Goal: Task Accomplishment & Management: Use online tool/utility

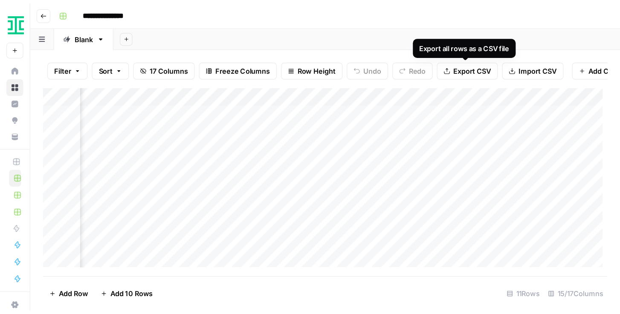
scroll to position [0, 885]
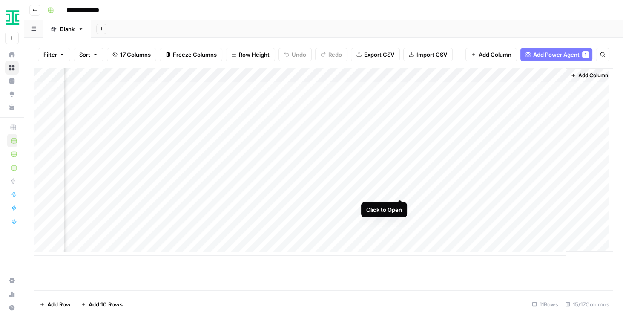
click at [400, 190] on div "Add Column" at bounding box center [324, 161] width 579 height 187
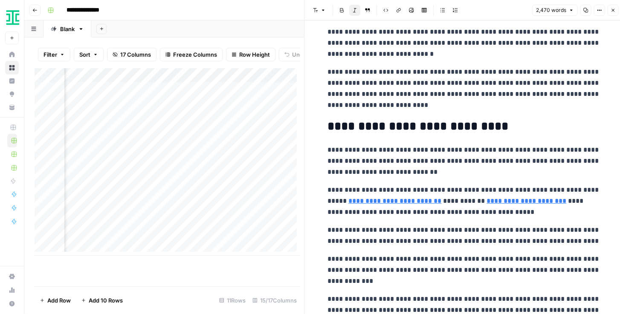
scroll to position [1509, 0]
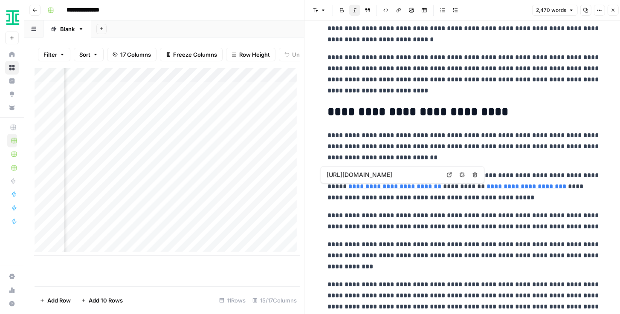
type input "https://docket.acc.com/using-acc-legal-operations-maturity-model-drive-change-s…"
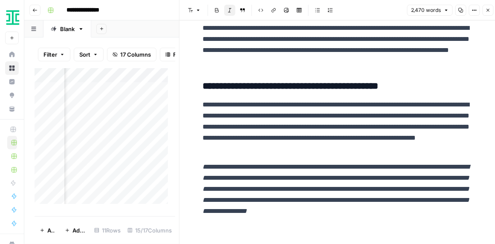
scroll to position [3242, 0]
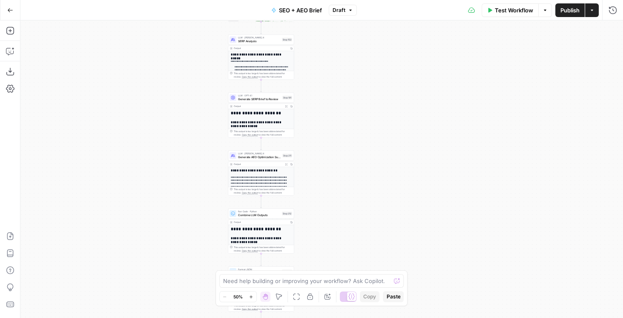
click at [436, 121] on div "Workflow Set Inputs Inputs Power Agent Identify target keywords - Fork Step 148…" at bounding box center [321, 168] width 603 height 297
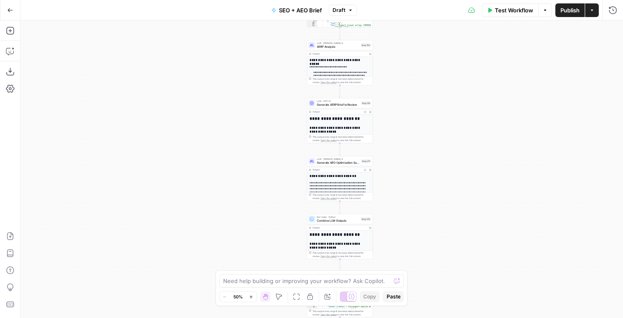
drag, startPoint x: 432, startPoint y: 122, endPoint x: 402, endPoint y: 67, distance: 63.1
click at [406, 72] on div "Workflow Set Inputs Inputs Power Agent Identify target keywords - Fork Step 148…" at bounding box center [321, 168] width 603 height 297
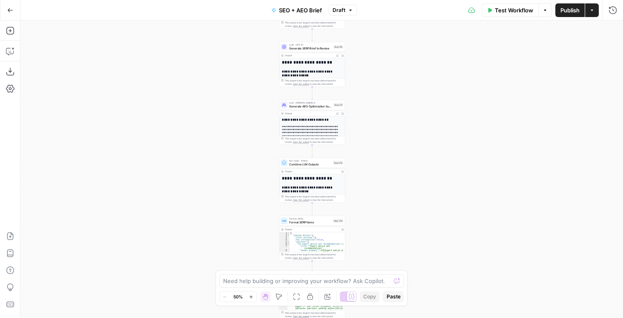
drag, startPoint x: 391, startPoint y: 110, endPoint x: 386, endPoint y: 93, distance: 17.5
click at [386, 94] on div "Workflow Set Inputs Inputs Power Agent Identify target keywords - Fork Step 148…" at bounding box center [321, 168] width 603 height 297
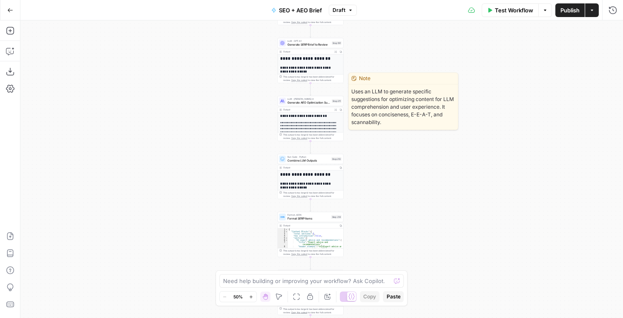
click at [314, 104] on span "Generate AEO Optimization Suggestions" at bounding box center [309, 102] width 43 height 4
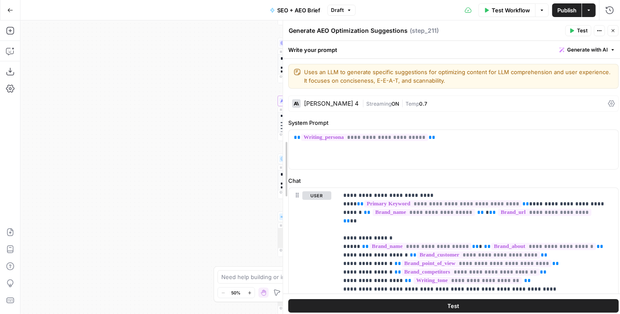
drag, startPoint x: 350, startPoint y: 142, endPoint x: 290, endPoint y: 135, distance: 60.5
click at [219, 136] on body "Kayak New Home Browse Insights Opportunities Your Data Recent Grids Create Edit…" at bounding box center [310, 157] width 620 height 314
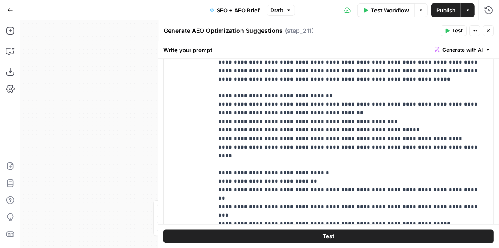
scroll to position [195, 0]
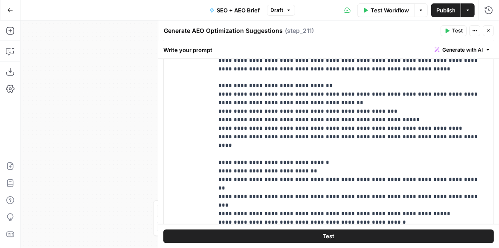
click at [490, 29] on icon "button" at bounding box center [487, 30] width 5 height 5
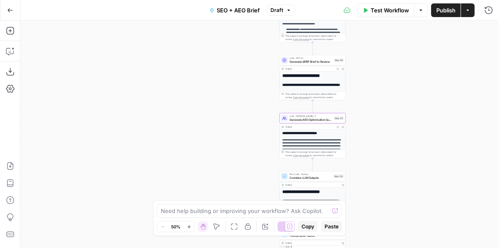
drag, startPoint x: 378, startPoint y: 86, endPoint x: 377, endPoint y: 111, distance: 24.3
click at [377, 111] on div "Workflow Set Inputs Inputs Power Agent Identify target keywords - Fork Step 148…" at bounding box center [259, 133] width 478 height 227
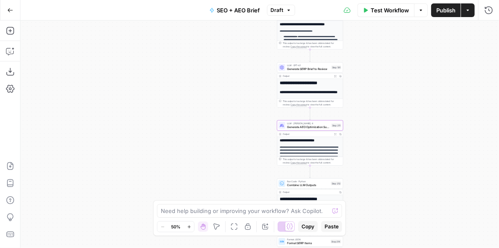
click at [277, 10] on span "Draft" at bounding box center [277, 10] width 13 height 8
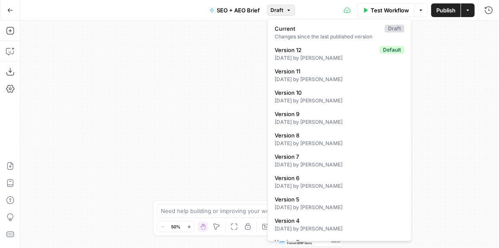
click at [277, 10] on span "Draft" at bounding box center [277, 10] width 13 height 8
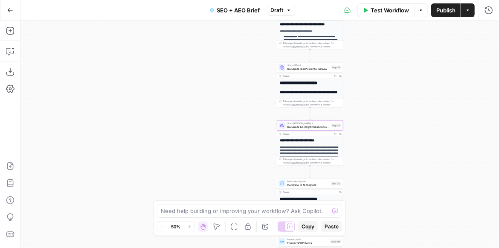
click at [439, 16] on button "Publish" at bounding box center [445, 10] width 29 height 14
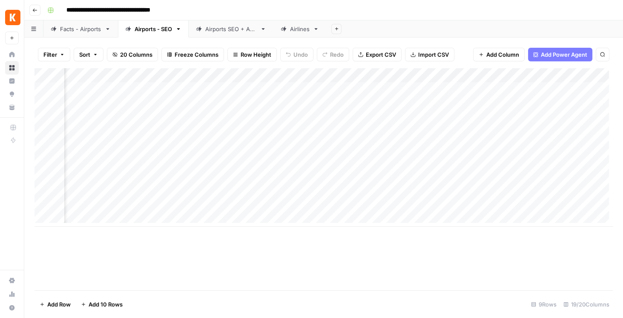
scroll to position [0, 721]
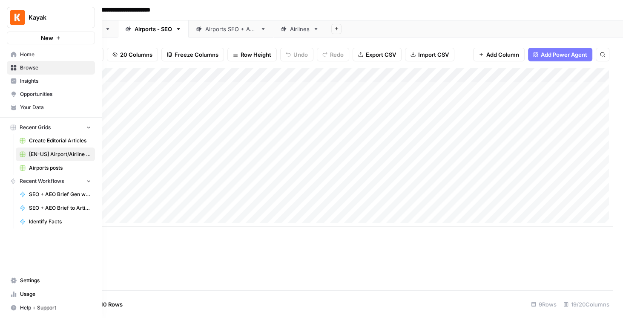
click at [44, 104] on span "Your Data" at bounding box center [55, 108] width 71 height 8
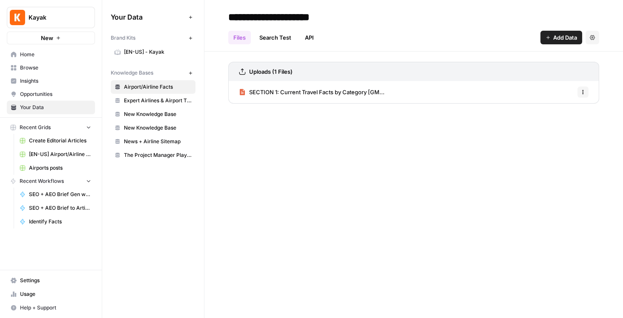
click at [164, 49] on span "[EN-US] - Kayak" at bounding box center [158, 52] width 68 height 8
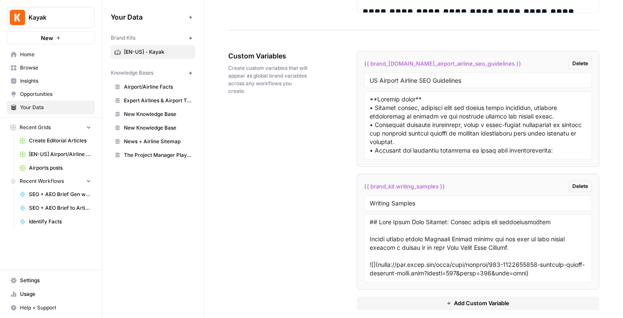
scroll to position [1616, 0]
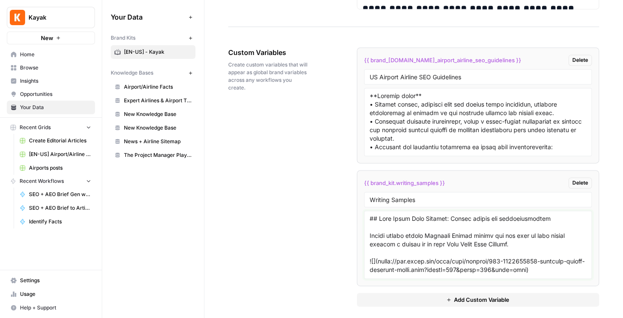
click at [464, 225] on textarea at bounding box center [478, 244] width 217 height 61
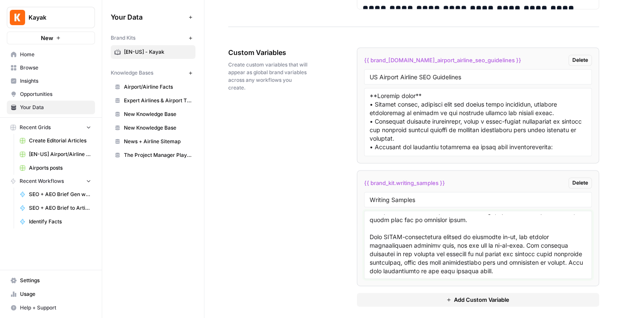
scroll to position [11145, 0]
click at [530, 255] on textarea at bounding box center [478, 244] width 217 height 61
paste textarea "As a travel journalist, I’ve been flying in and out of Toronto airports for dec…"
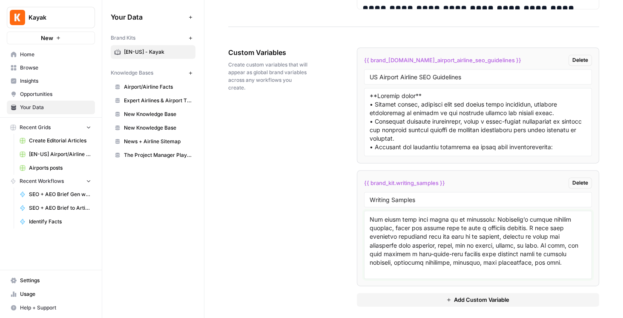
scroll to position [10863, 0]
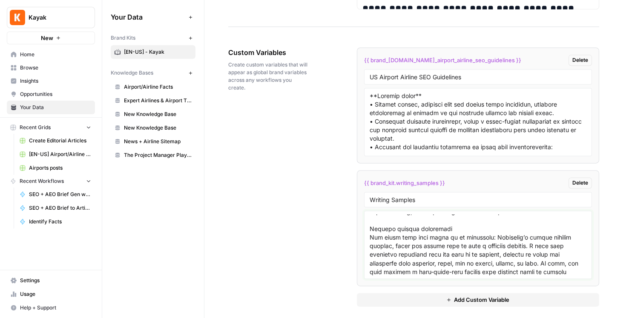
type textarea "## Palm Beach Intl Airport: Expert advice and recommendations Expert travel wri…"
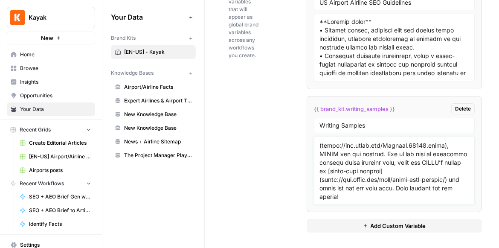
scroll to position [22402, 0]
drag, startPoint x: 337, startPoint y: 178, endPoint x: 445, endPoint y: 190, distance: 108.1
click at [445, 190] on textarea at bounding box center [394, 170] width 150 height 61
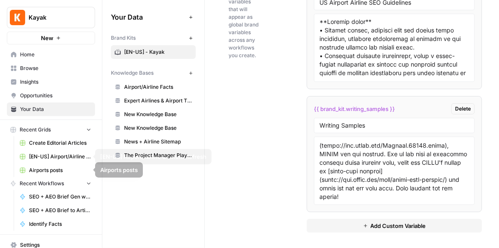
click at [58, 159] on span "[EN-US] Airport/Airline Content Refresh" at bounding box center [60, 157] width 62 height 8
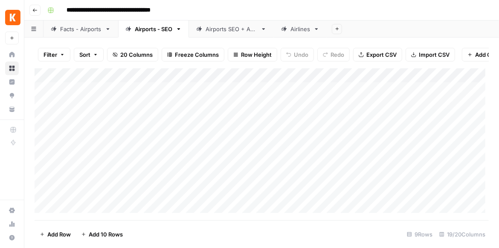
click at [234, 29] on div "Airports SEO + AEO" at bounding box center [231, 29] width 52 height 9
click at [316, 108] on div "Add Column" at bounding box center [262, 104] width 454 height 72
click at [420, 80] on div "Add Column" at bounding box center [262, 104] width 454 height 72
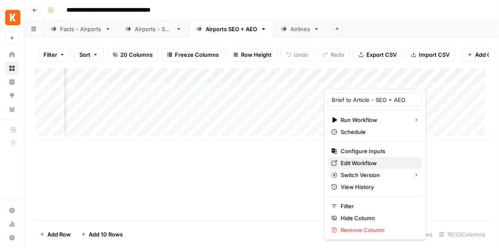
click at [377, 164] on span "Edit Workflow" at bounding box center [377, 163] width 75 height 9
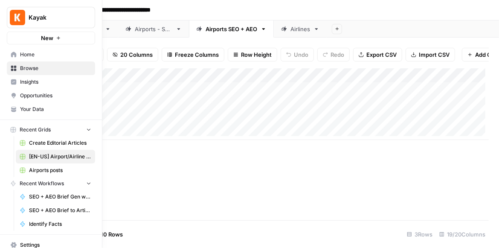
click at [44, 110] on span "Your Data" at bounding box center [55, 109] width 71 height 8
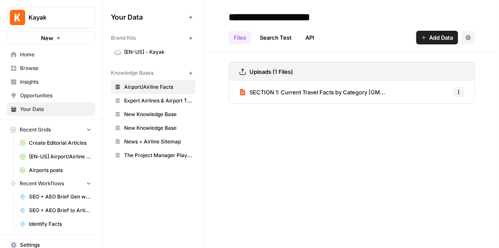
click at [144, 54] on span "[EN-US] - Kayak" at bounding box center [158, 52] width 68 height 8
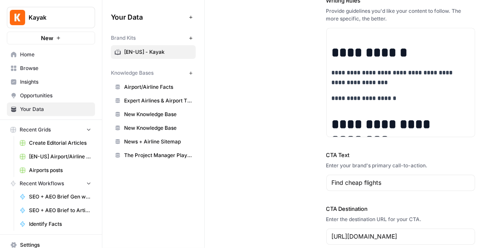
scroll to position [1942, 0]
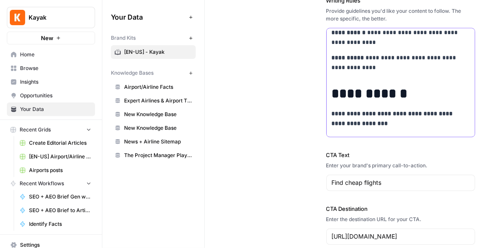
click at [423, 110] on strong "**********" at bounding box center [392, 118] width 123 height 16
copy div "**********"
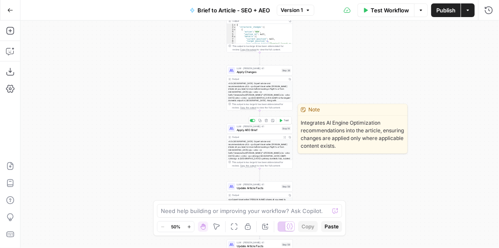
click at [248, 129] on span "Apply AEO Brief" at bounding box center [257, 129] width 43 height 4
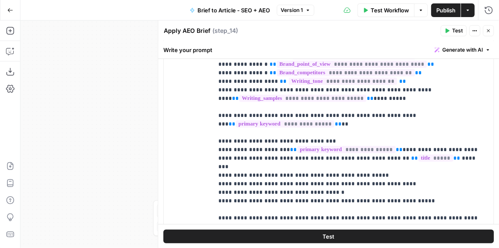
scroll to position [195, 0]
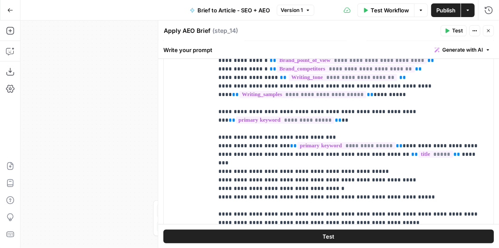
click at [489, 29] on icon "button" at bounding box center [488, 30] width 3 height 3
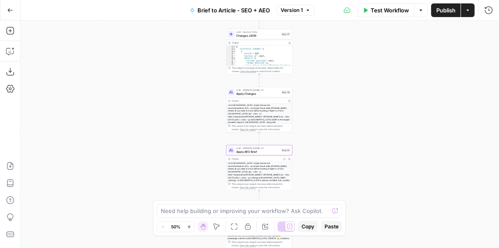
drag, startPoint x: 333, startPoint y: 78, endPoint x: 322, endPoint y: 106, distance: 30.2
click at [332, 104] on div "Workflow Set Inputs Inputs LLM · GPT-4.1 Extract Brief Content Step 35 Output C…" at bounding box center [259, 133] width 478 height 227
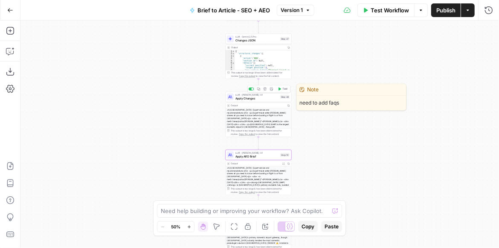
click at [259, 99] on span "Apply Changes" at bounding box center [256, 98] width 43 height 4
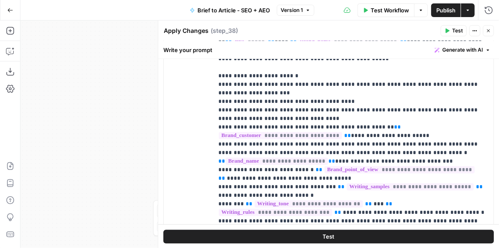
scroll to position [1047, 0]
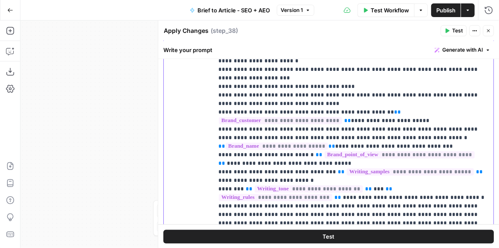
click at [417, 101] on p "**********" at bounding box center [351, 137] width 266 height 247
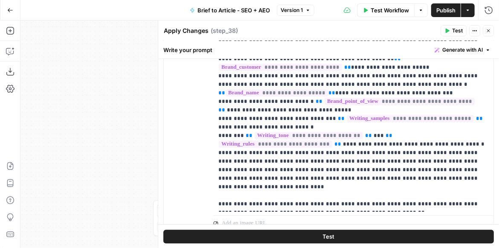
scroll to position [1108, 0]
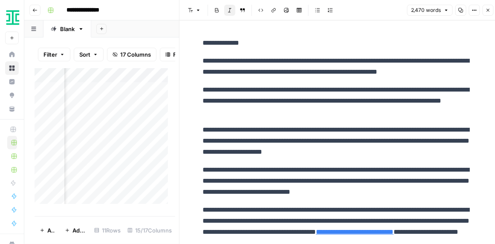
scroll to position [3242, 0]
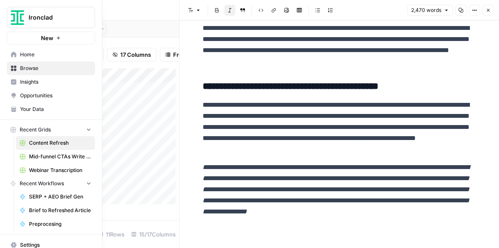
click at [25, 19] on button "Ironclad" at bounding box center [51, 17] width 88 height 21
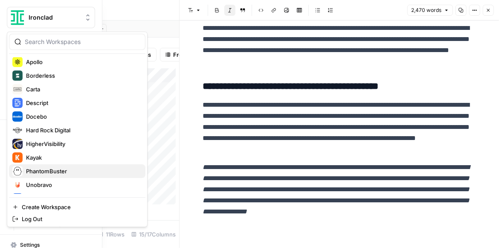
scroll to position [136, 0]
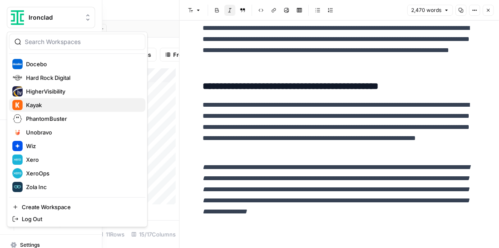
click at [55, 103] on span "Kayak" at bounding box center [82, 105] width 112 height 9
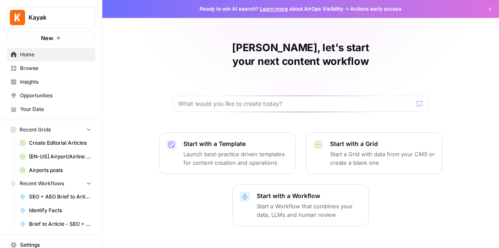
click at [29, 105] on link "Your Data" at bounding box center [51, 109] width 88 height 14
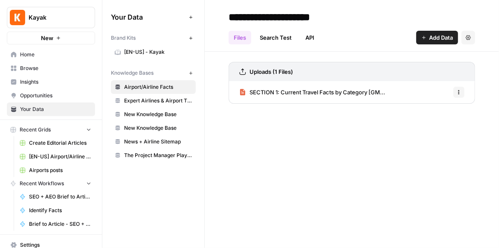
click at [161, 54] on span "[EN-US] - Kayak" at bounding box center [158, 52] width 68 height 8
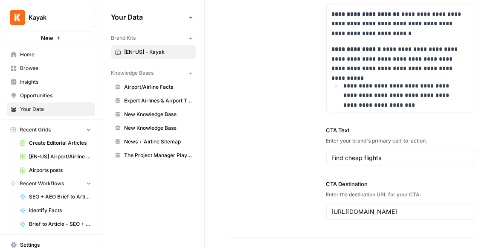
scroll to position [511, 0]
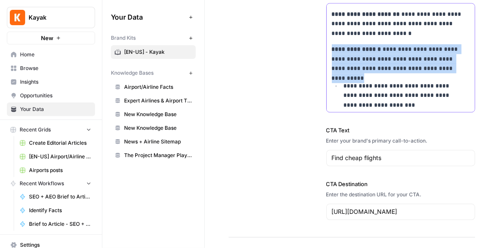
drag, startPoint x: 459, startPoint y: 56, endPoint x: 331, endPoint y: 39, distance: 129.4
click at [331, 44] on p "**********" at bounding box center [397, 58] width 132 height 29
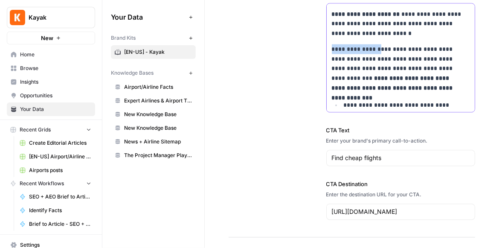
drag, startPoint x: 375, startPoint y: 38, endPoint x: 325, endPoint y: 38, distance: 49.9
click at [326, 38] on div "**********" at bounding box center [400, 57] width 149 height 109
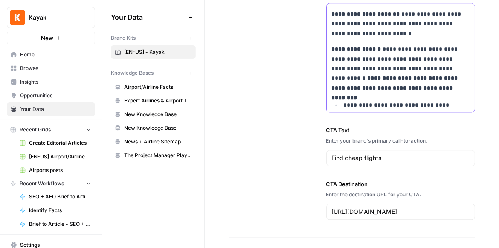
click at [416, 59] on p "**********" at bounding box center [397, 68] width 132 height 49
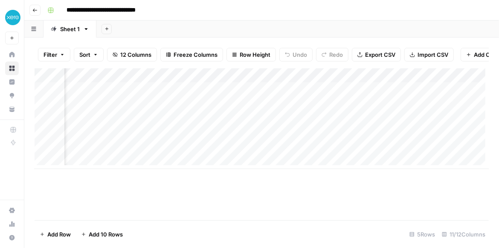
scroll to position [0, 126]
click at [280, 78] on div "Add Column" at bounding box center [262, 118] width 454 height 101
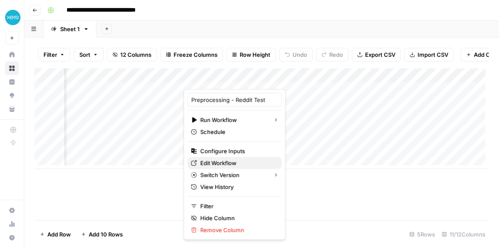
click at [239, 159] on span "Edit Workflow" at bounding box center [237, 163] width 75 height 9
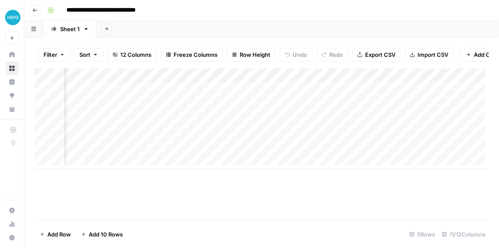
scroll to position [0, 409]
click at [347, 79] on div "Add Column" at bounding box center [262, 118] width 454 height 101
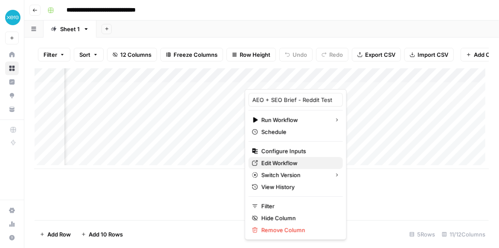
click at [288, 162] on span "Edit Workflow" at bounding box center [298, 163] width 75 height 9
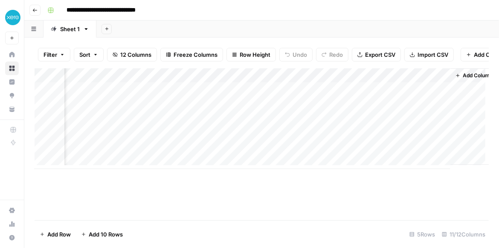
scroll to position [0, 703]
click at [427, 79] on div "Add Column" at bounding box center [262, 118] width 454 height 101
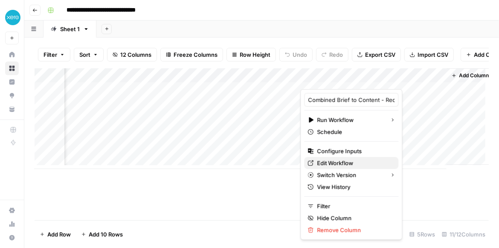
click at [347, 160] on span "Edit Workflow" at bounding box center [354, 163] width 75 height 9
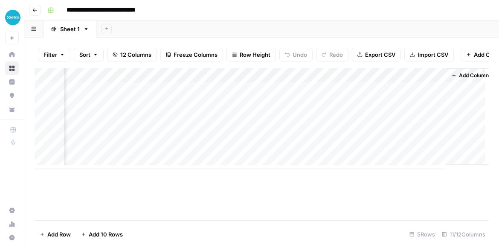
click at [429, 81] on div "Add Column" at bounding box center [262, 118] width 454 height 101
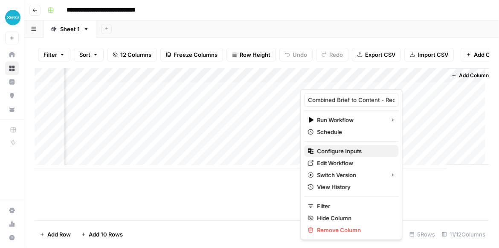
click at [357, 153] on span "Configure Inputs" at bounding box center [354, 151] width 75 height 9
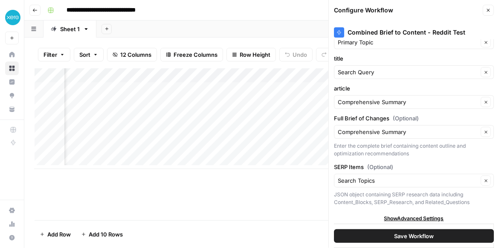
scroll to position [51, 0]
click at [487, 12] on icon "button" at bounding box center [487, 10] width 5 height 5
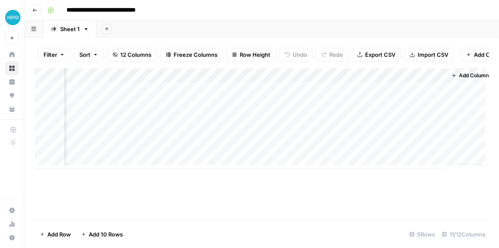
click at [426, 91] on div "Add Column" at bounding box center [262, 118] width 454 height 101
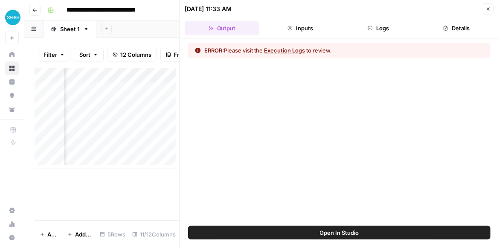
click at [382, 26] on button "Logs" at bounding box center [378, 28] width 75 height 14
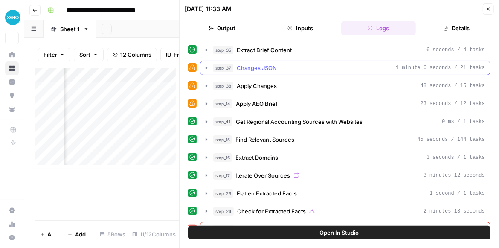
click at [205, 67] on icon "button" at bounding box center [206, 67] width 2 height 3
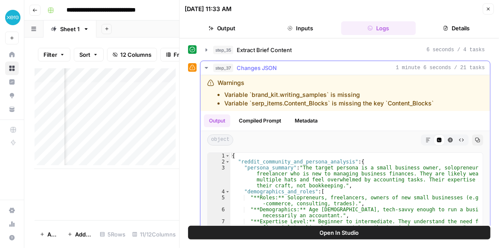
click at [205, 67] on icon "button" at bounding box center [206, 68] width 3 height 2
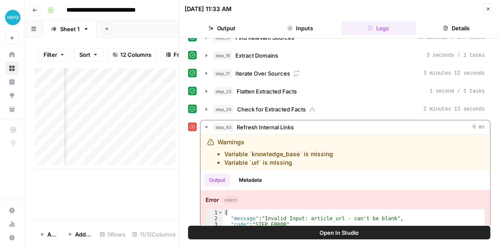
scroll to position [118, 0]
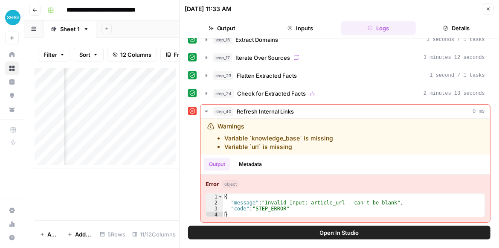
click at [487, 12] on button "Close" at bounding box center [487, 8] width 11 height 11
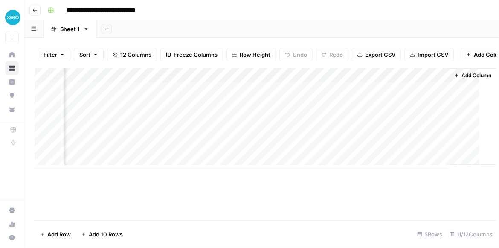
scroll to position [0, 701]
click at [429, 80] on div "Add Column" at bounding box center [262, 118] width 454 height 101
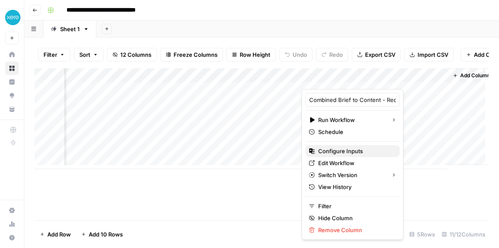
click at [358, 155] on span "Configure Inputs" at bounding box center [355, 151] width 75 height 9
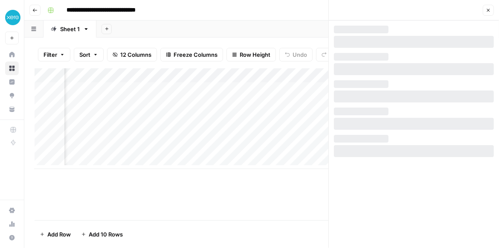
drag, startPoint x: 492, startPoint y: 11, endPoint x: 469, endPoint y: 26, distance: 27.8
click at [492, 11] on button "Close" at bounding box center [487, 10] width 11 height 11
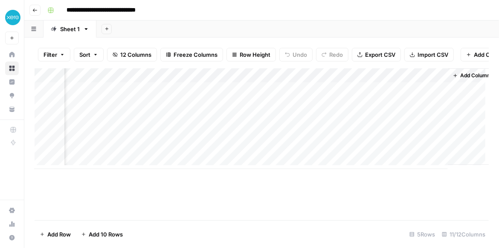
click at [430, 81] on div "Add Column" at bounding box center [262, 118] width 454 height 101
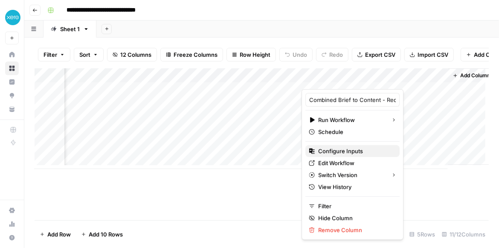
click at [346, 153] on span "Configure Inputs" at bounding box center [355, 151] width 75 height 9
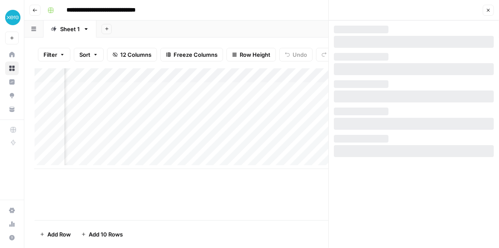
click at [488, 12] on icon "button" at bounding box center [487, 10] width 5 height 5
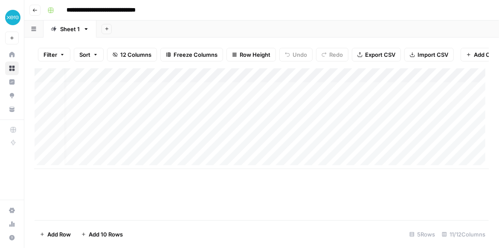
scroll to position [0, 0]
click at [282, 93] on div "Add Column" at bounding box center [262, 118] width 454 height 101
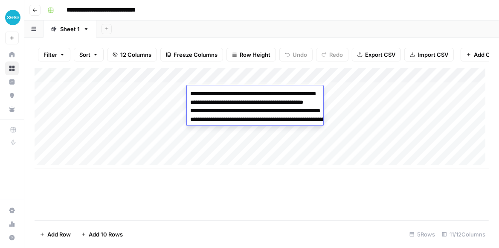
click at [405, 80] on div "Add Column" at bounding box center [262, 118] width 454 height 101
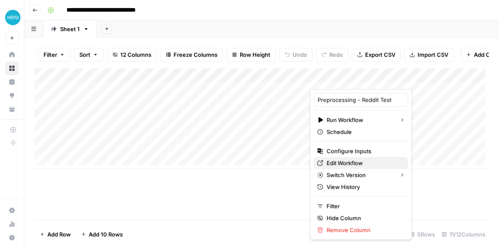
click at [368, 164] on span "Edit Workflow" at bounding box center [363, 163] width 75 height 9
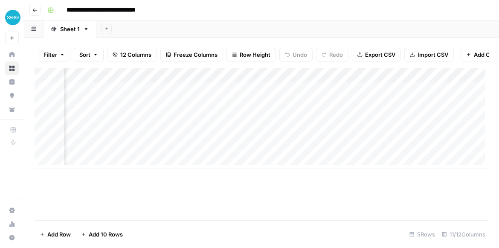
scroll to position [0, 250]
click at [320, 91] on div "Add Column" at bounding box center [262, 118] width 454 height 101
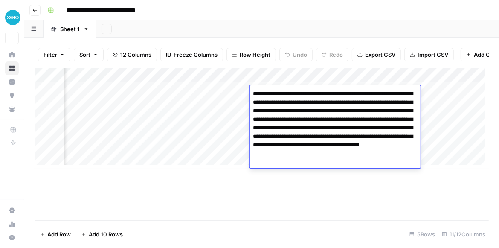
click at [334, 219] on div "Add Column" at bounding box center [262, 144] width 454 height 152
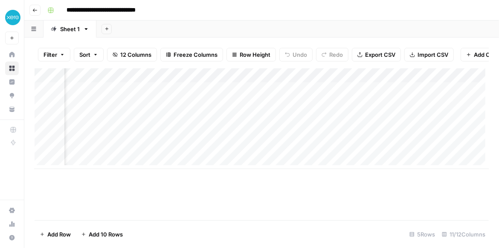
click at [359, 95] on div "Add Column" at bounding box center [262, 118] width 454 height 101
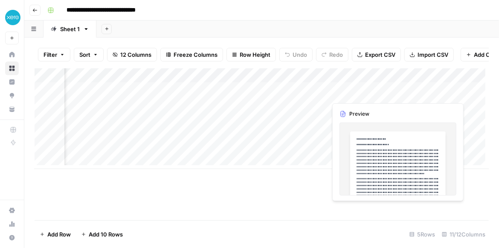
click at [359, 95] on div "Add Column" at bounding box center [262, 118] width 454 height 101
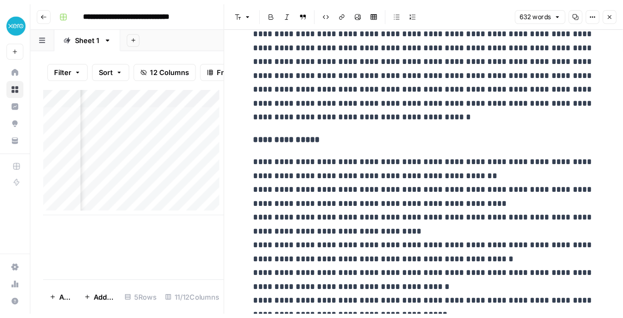
scroll to position [170, 0]
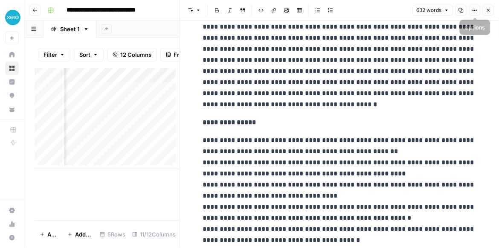
click at [486, 12] on icon "button" at bounding box center [487, 10] width 5 height 5
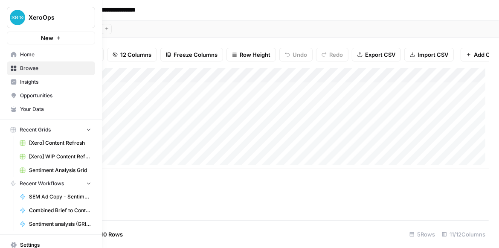
click at [34, 84] on span "Insights" at bounding box center [55, 82] width 71 height 8
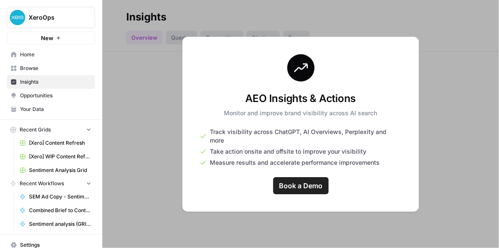
click at [37, 71] on span "Browse" at bounding box center [55, 68] width 71 height 8
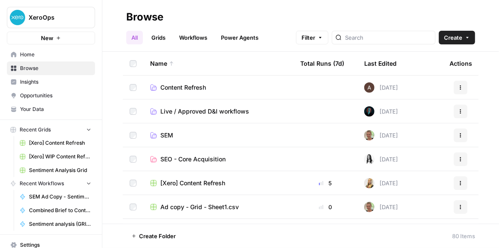
click at [37, 80] on span "Insights" at bounding box center [55, 82] width 71 height 8
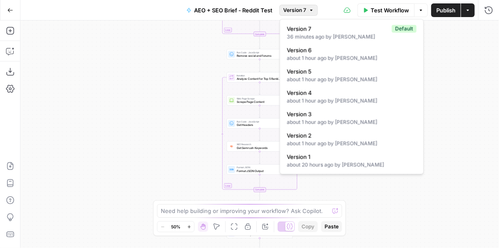
click at [301, 11] on span "Version 7" at bounding box center [294, 10] width 23 height 8
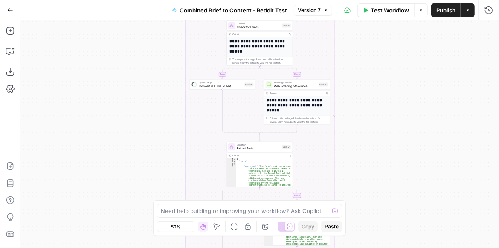
click at [320, 9] on button "Version 7" at bounding box center [313, 10] width 38 height 11
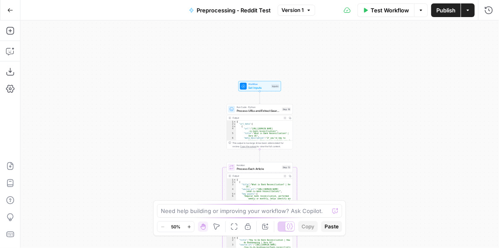
click at [262, 112] on span "Process URLs and Extract Search Topics" at bounding box center [257, 110] width 43 height 4
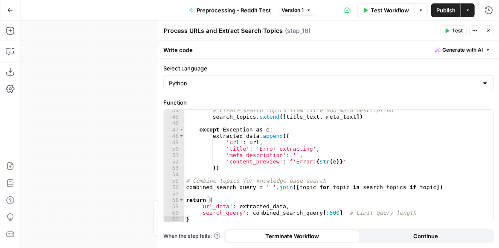
scroll to position [277, 0]
click at [490, 28] on icon "button" at bounding box center [487, 30] width 5 height 5
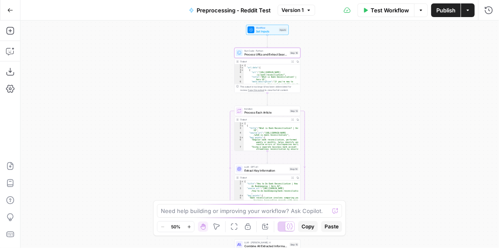
drag, startPoint x: 370, startPoint y: 141, endPoint x: 379, endPoint y: 62, distance: 79.0
click at [379, 66] on div "Workflow Set Inputs Inputs Run Code · Python Process URLs and Extract Search To…" at bounding box center [259, 133] width 478 height 227
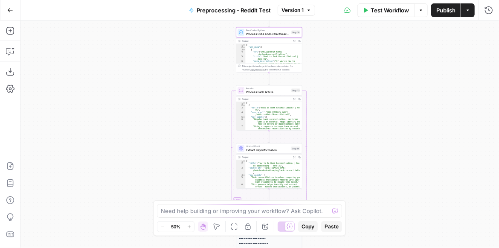
drag, startPoint x: 336, startPoint y: 111, endPoint x: 328, endPoint y: 93, distance: 20.0
click at [331, 95] on div "Workflow Set Inputs Inputs Run Code · Python Process URLs and Extract Search To…" at bounding box center [259, 133] width 478 height 227
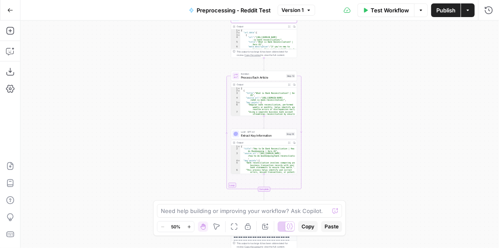
drag, startPoint x: 372, startPoint y: 135, endPoint x: 380, endPoint y: 81, distance: 54.7
click at [380, 81] on div "Workflow Set Inputs Inputs Run Code · Python Process URLs and Extract Search To…" at bounding box center [259, 133] width 478 height 227
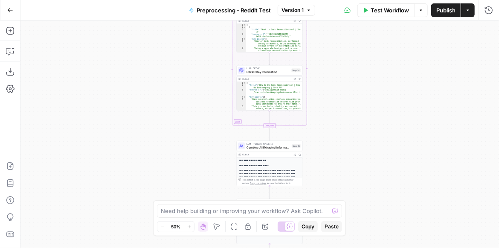
drag, startPoint x: 363, startPoint y: 154, endPoint x: 364, endPoint y: 99, distance: 55.0
click at [364, 99] on div "Workflow Set Inputs Inputs Run Code · Python Process URLs and Extract Search To…" at bounding box center [259, 133] width 478 height 227
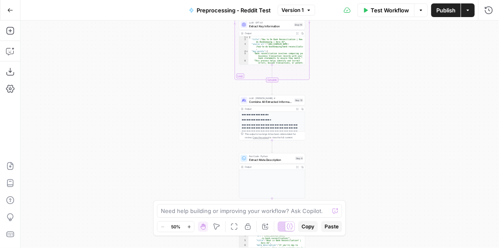
click at [269, 104] on div "LLM · Claude Sonnet 4 Combine All Extracted Information Step 15 Copy step Delet…" at bounding box center [272, 100] width 66 height 10
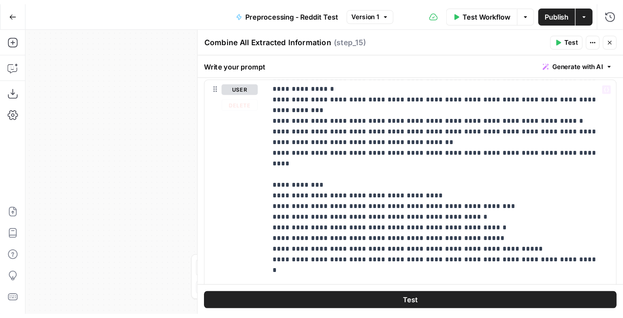
scroll to position [97, 0]
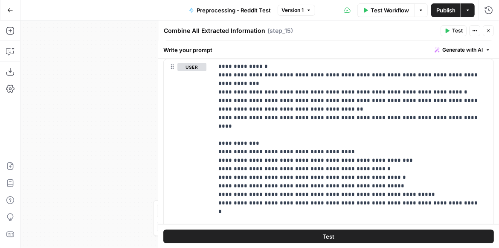
click at [490, 36] on button "Close" at bounding box center [487, 30] width 11 height 11
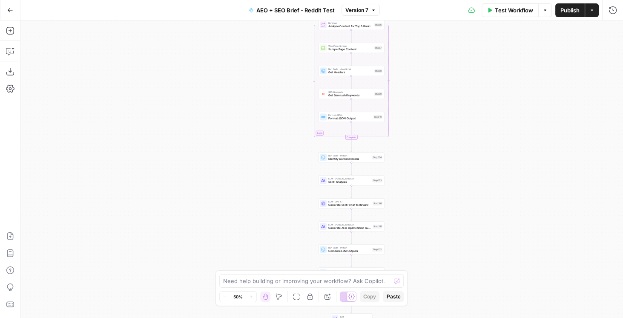
drag, startPoint x: 350, startPoint y: 181, endPoint x: 442, endPoint y: 165, distance: 93.4
click at [442, 165] on div "Workflow Set Inputs Inputs Power Agent Identify target keywords Step 148 Google…" at bounding box center [321, 168] width 603 height 297
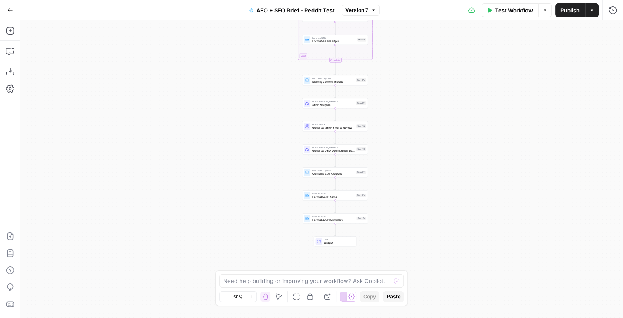
drag, startPoint x: 444, startPoint y: 202, endPoint x: 414, endPoint y: 86, distance: 119.2
click at [415, 88] on div "Workflow Set Inputs Inputs Power Agent Identify target keywords Step 148 Google…" at bounding box center [321, 168] width 603 height 297
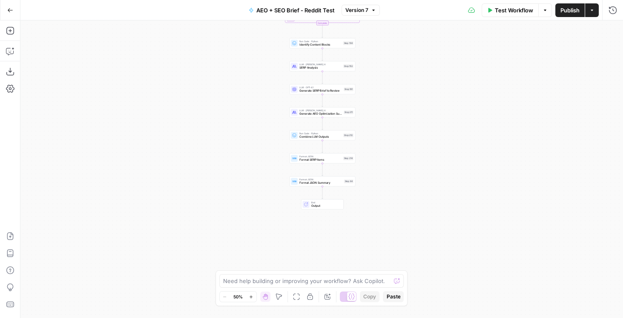
drag, startPoint x: 414, startPoint y: 111, endPoint x: 386, endPoint y: 205, distance: 97.3
click at [386, 204] on div "Workflow Set Inputs Inputs Power Agent Identify target keywords Step 148 Google…" at bounding box center [321, 168] width 603 height 297
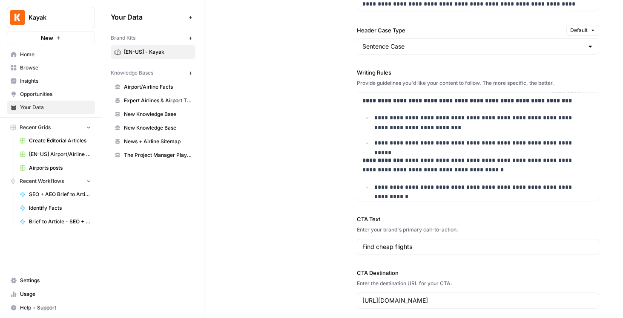
scroll to position [422, 0]
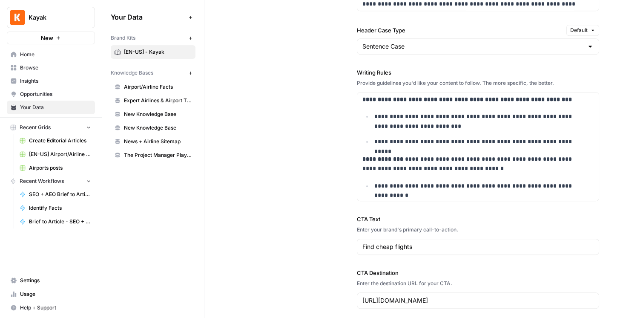
click at [51, 152] on span "[EN-US] Airport/Airline Content Refresh" at bounding box center [60, 154] width 62 height 8
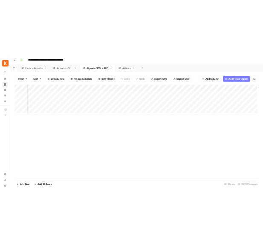
scroll to position [0, 1083]
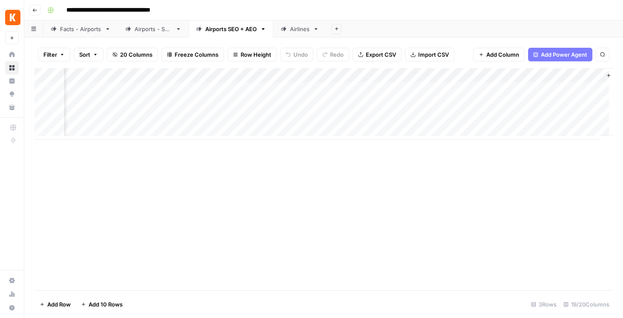
click at [440, 103] on div "Add Column" at bounding box center [324, 104] width 579 height 72
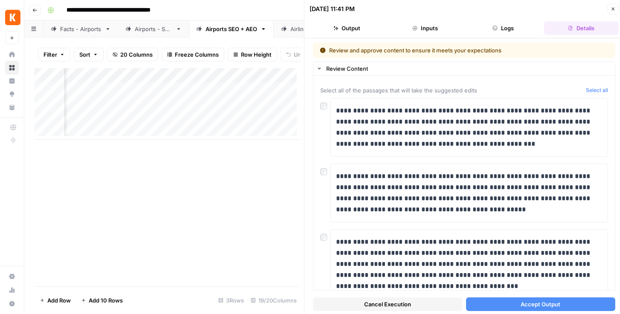
click at [524, 308] on span "Accept Output" at bounding box center [540, 304] width 40 height 9
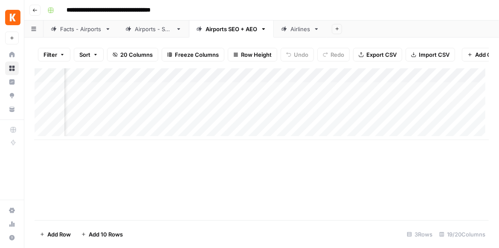
scroll to position [0, 195]
click at [432, 78] on div "Add Column" at bounding box center [262, 104] width 454 height 72
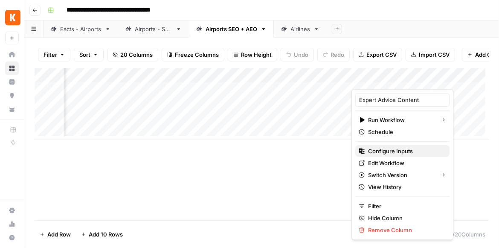
click at [412, 148] on span "Configure Inputs" at bounding box center [405, 151] width 75 height 9
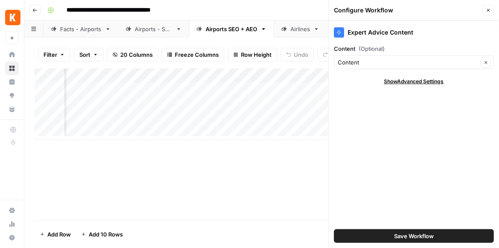
click at [490, 10] on span "Close" at bounding box center [490, 10] width 0 height 0
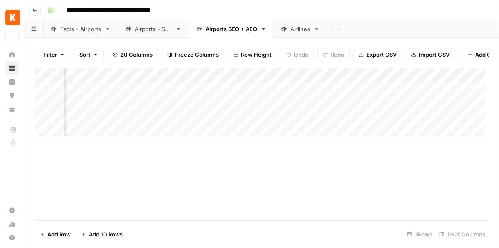
scroll to position [0, 789]
click at [227, 81] on div "Add Column" at bounding box center [262, 104] width 454 height 72
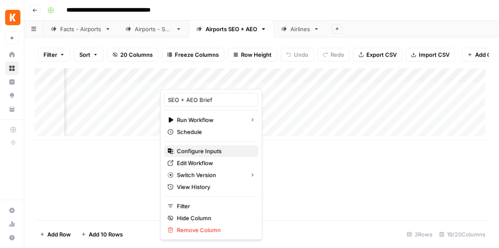
click at [212, 148] on span "Configure Inputs" at bounding box center [214, 151] width 75 height 9
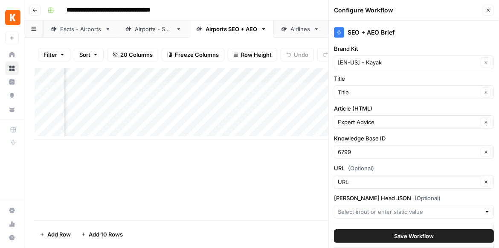
click at [487, 9] on icon "button" at bounding box center [488, 10] width 3 height 3
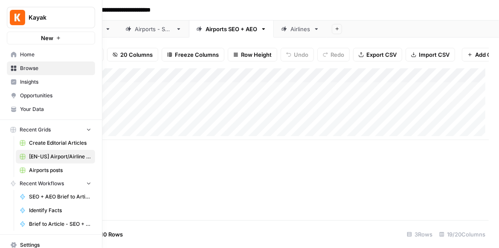
click at [52, 168] on span "Airports posts" at bounding box center [60, 170] width 62 height 8
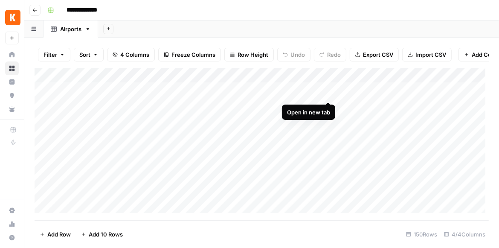
click at [328, 91] on div "Add Column" at bounding box center [262, 142] width 454 height 148
click at [34, 10] on icon "button" at bounding box center [34, 10] width 5 height 5
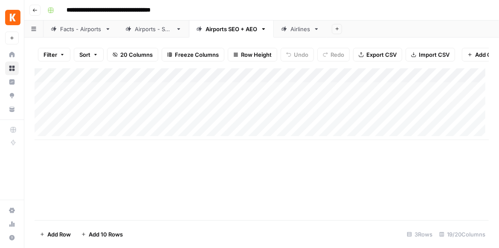
click at [87, 33] on div "Facts - Airports" at bounding box center [80, 29] width 41 height 9
drag, startPoint x: 300, startPoint y: 173, endPoint x: 326, endPoint y: 172, distance: 25.6
click at [326, 172] on div "Add Column" at bounding box center [262, 144] width 454 height 152
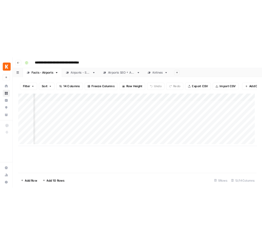
scroll to position [3, 660]
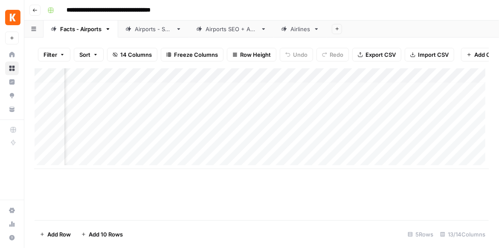
click at [346, 81] on div "Add Column" at bounding box center [262, 118] width 454 height 101
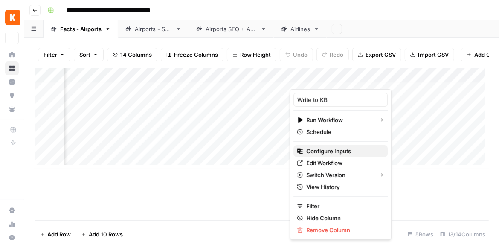
click at [340, 153] on span "Configure Inputs" at bounding box center [343, 151] width 75 height 9
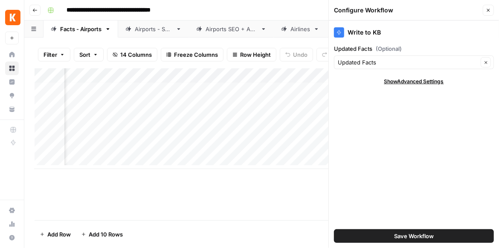
click at [487, 9] on icon "button" at bounding box center [487, 10] width 5 height 5
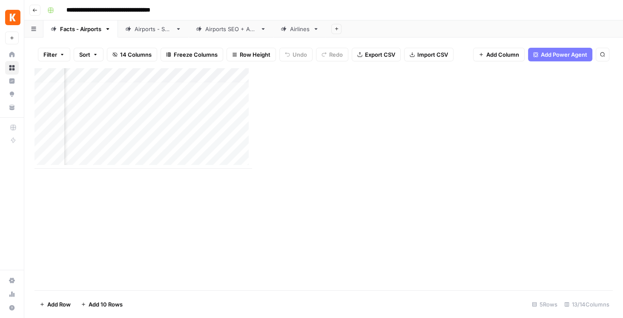
scroll to position [3, 618]
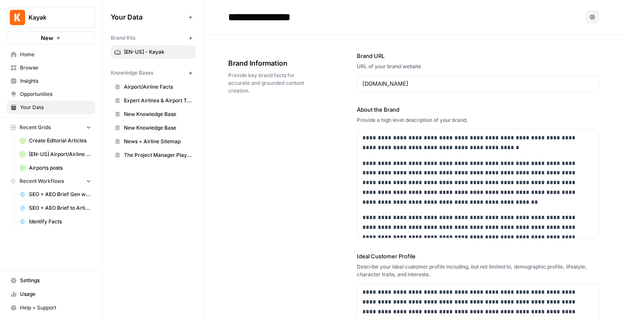
scroll to position [1448, 0]
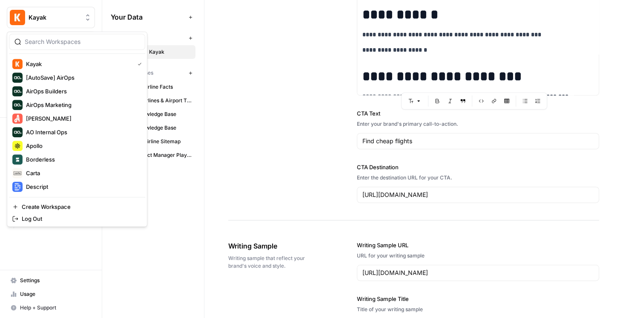
click at [55, 23] on button "Kayak" at bounding box center [51, 17] width 88 height 21
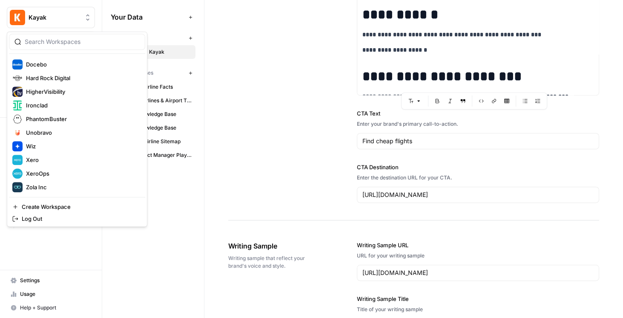
scroll to position [136, 0]
click at [54, 106] on span "Ironclad" at bounding box center [82, 105] width 112 height 9
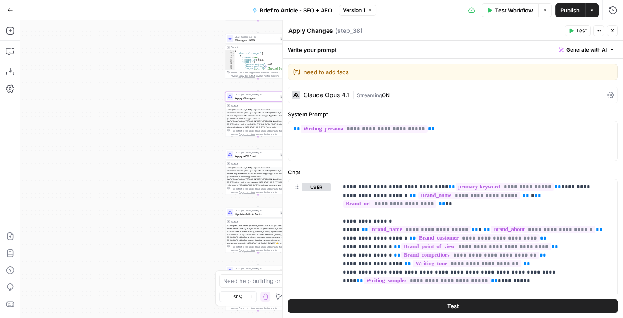
scroll to position [77, 0]
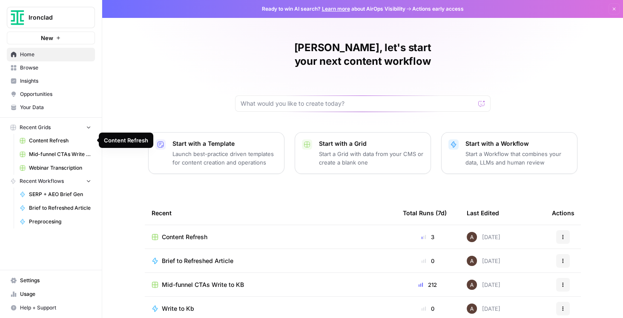
click at [66, 141] on span "Content Refresh" at bounding box center [60, 141] width 62 height 8
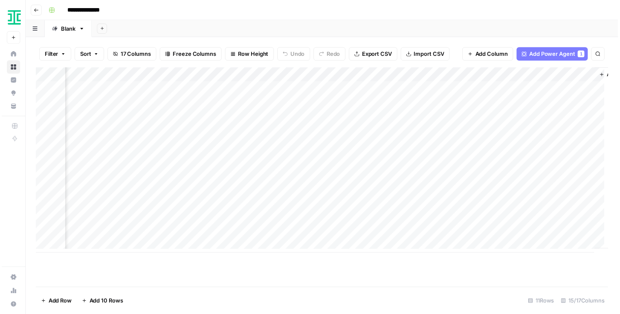
scroll to position [0, 854]
click at [429, 176] on div "Add Column" at bounding box center [324, 161] width 579 height 187
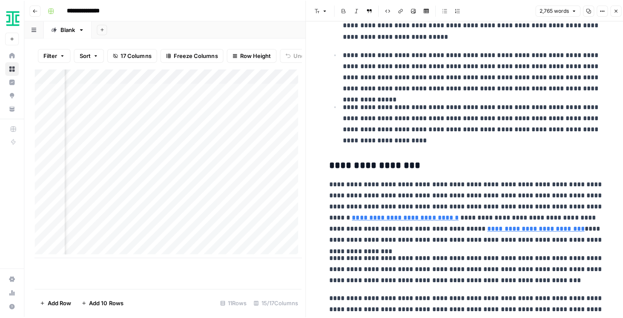
scroll to position [631, 0]
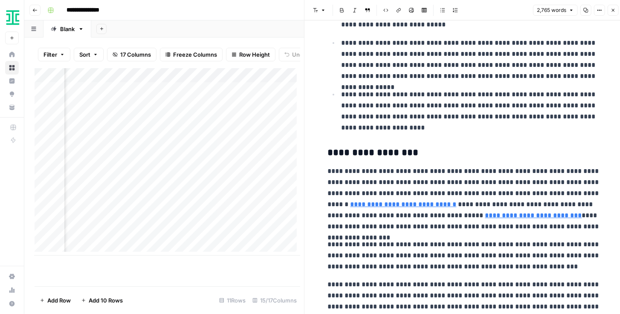
click at [611, 10] on icon "button" at bounding box center [612, 10] width 5 height 5
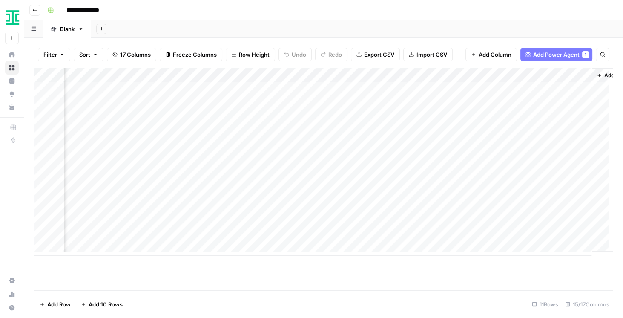
click at [13, 14] on img "Workspace: Ironclad" at bounding box center [12, 17] width 15 height 15
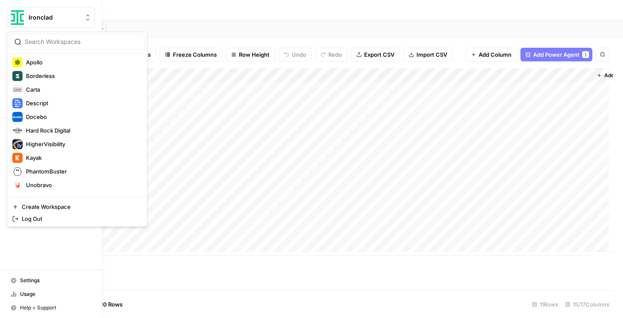
scroll to position [97, 0]
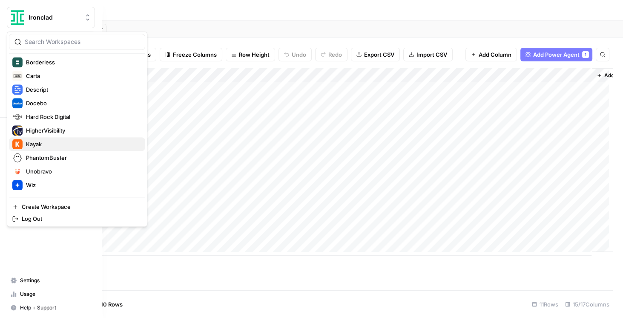
click at [49, 141] on span "Kayak" at bounding box center [82, 144] width 112 height 9
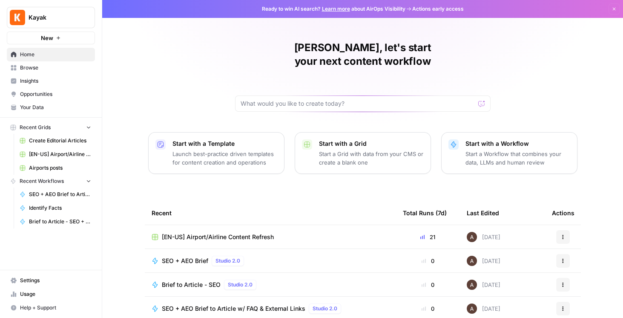
click at [63, 139] on span "Create Editorial Articles" at bounding box center [60, 141] width 62 height 8
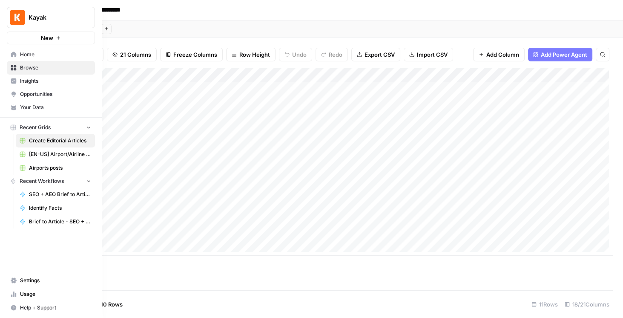
click at [14, 66] on icon at bounding box center [14, 68] width 6 height 6
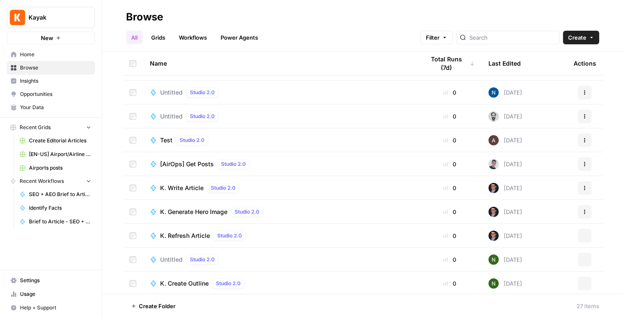
scroll to position [426, 0]
click at [161, 40] on link "Grids" at bounding box center [158, 38] width 24 height 14
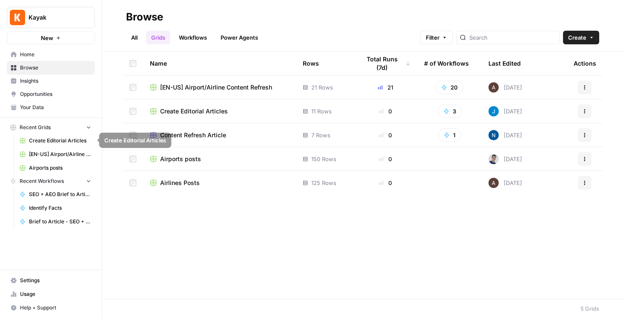
click at [49, 148] on link "[EN-US] Airport/Airline Content Refresh" at bounding box center [55, 154] width 79 height 14
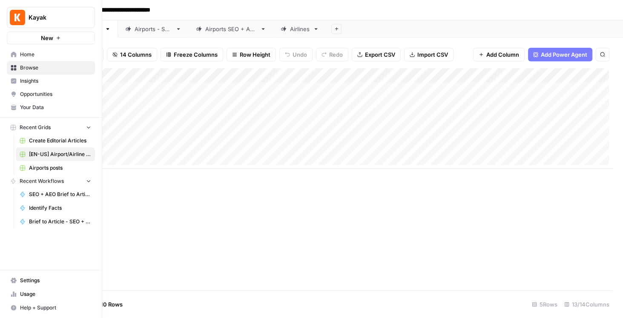
click at [22, 21] on img "Workspace: Kayak" at bounding box center [17, 17] width 15 height 15
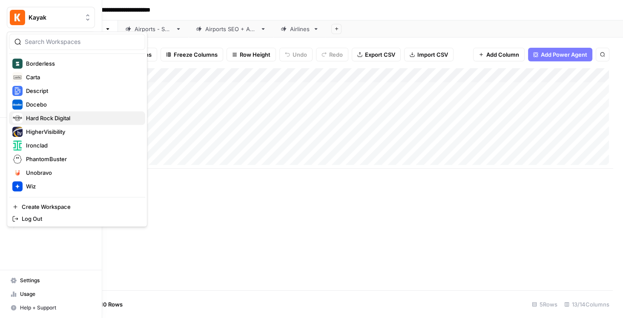
scroll to position [97, 0]
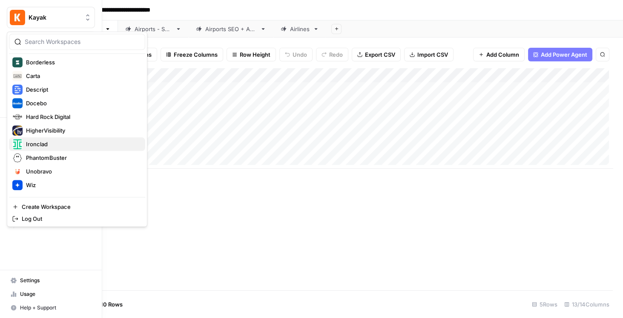
click at [53, 141] on span "Ironclad" at bounding box center [82, 144] width 112 height 9
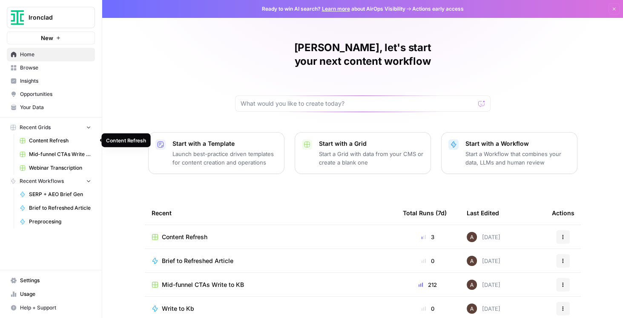
click at [59, 142] on span "Content Refresh" at bounding box center [60, 141] width 62 height 8
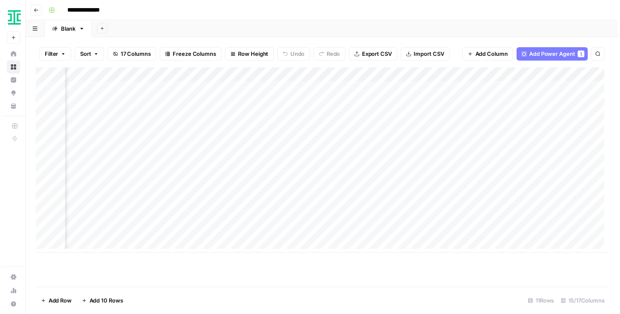
scroll to position [0, 885]
click at [401, 176] on div "Add Column" at bounding box center [324, 161] width 579 height 187
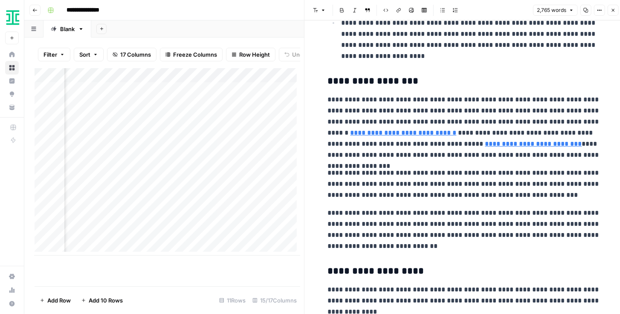
scroll to position [706, 0]
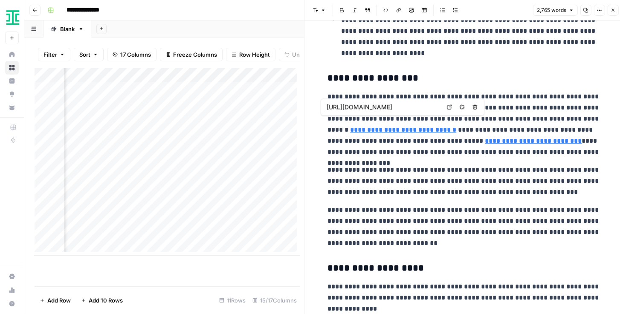
type input "[URL][DOMAIN_NAME]"
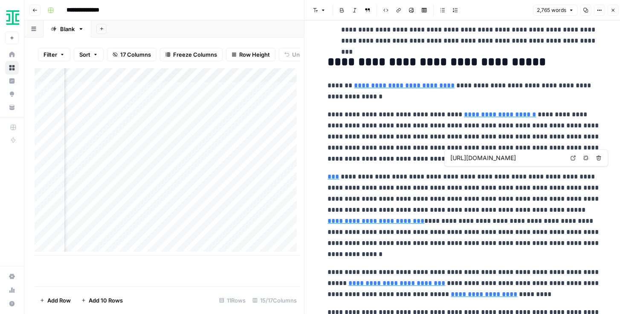
scroll to position [1534, 0]
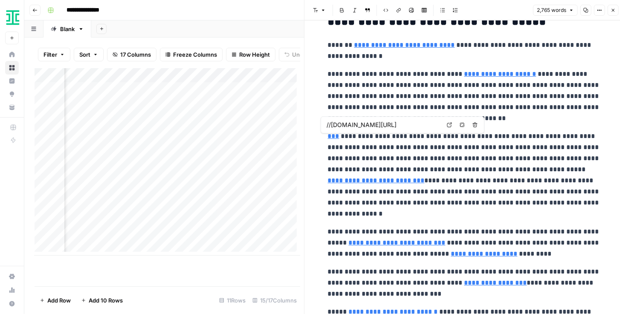
type input "[URL][DOMAIN_NAME]"
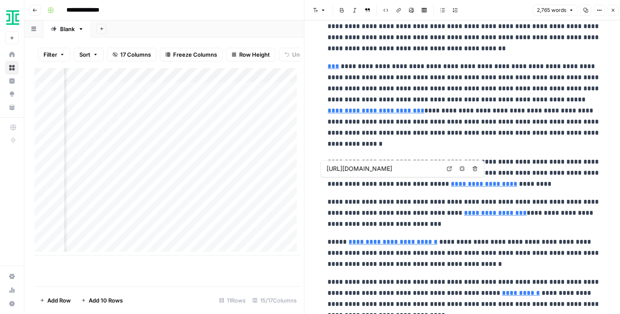
scroll to position [1631, 0]
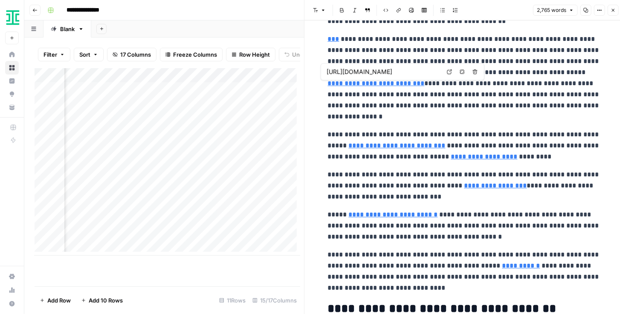
type input "[URL][DOMAIN_NAME]"
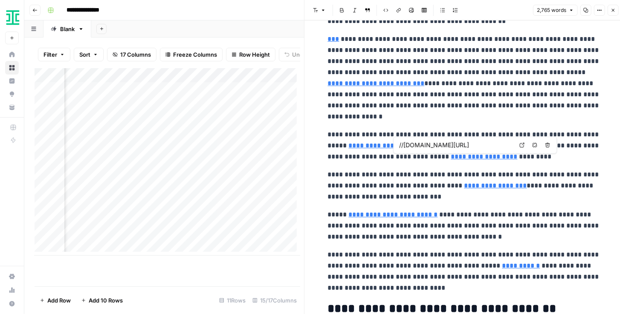
type input "[URL][DOMAIN_NAME]"
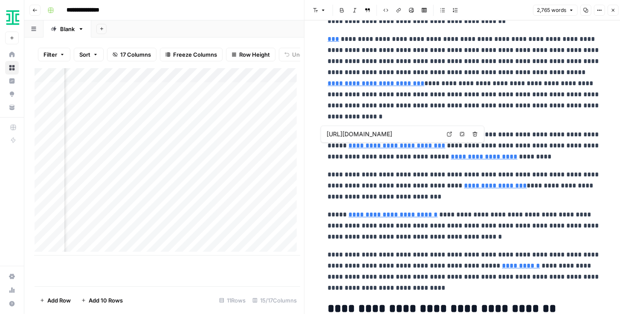
click at [447, 132] on icon at bounding box center [449, 134] width 5 height 5
type input "//[DOMAIN_NAME][URL]"
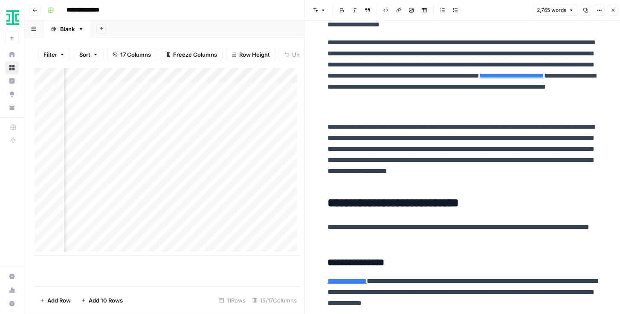
scroll to position [195, 0]
